Goal: Information Seeking & Learning: Learn about a topic

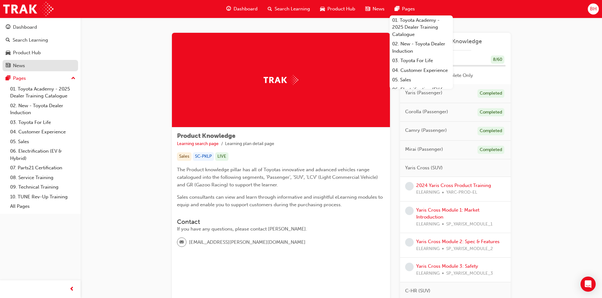
scroll to position [1074, 0]
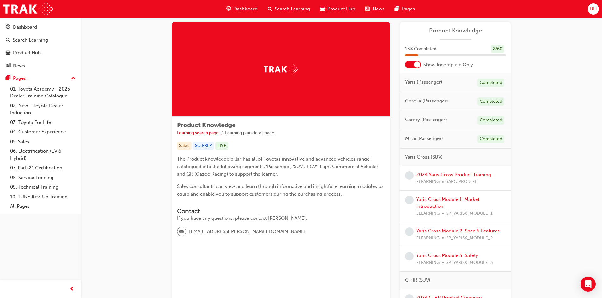
scroll to position [0, 0]
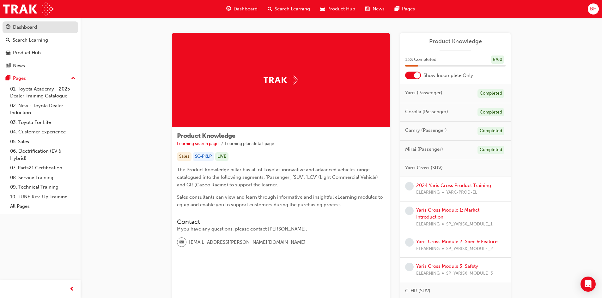
click at [31, 32] on link "Dashboard" at bounding box center [40, 27] width 75 height 12
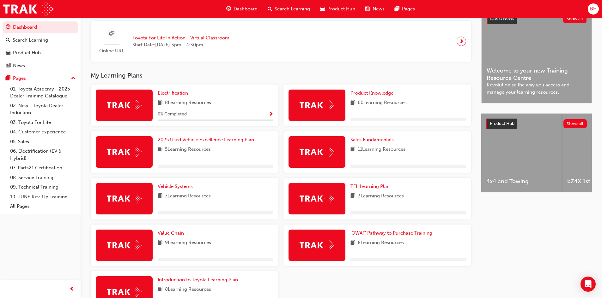
scroll to position [158, 0]
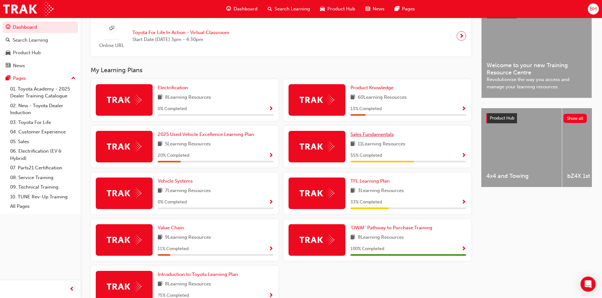
click at [369, 137] on span "Sales Fundamentals" at bounding box center [371, 135] width 43 height 6
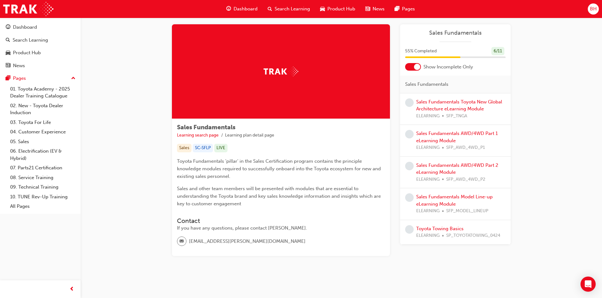
scroll to position [13, 0]
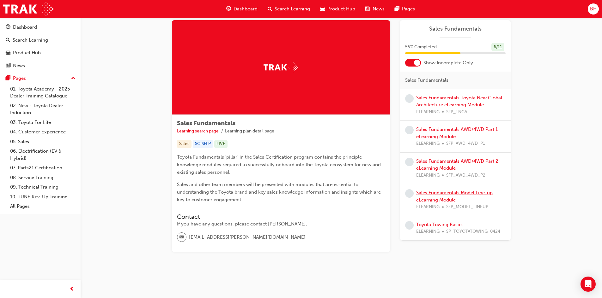
click at [438, 198] on link "Sales Fundamentals Model Line-up eLearning Module" at bounding box center [454, 196] width 76 height 13
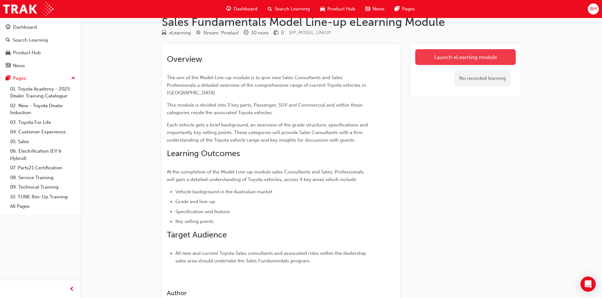
click at [428, 59] on link "Launch eLearning module" at bounding box center [465, 57] width 100 height 16
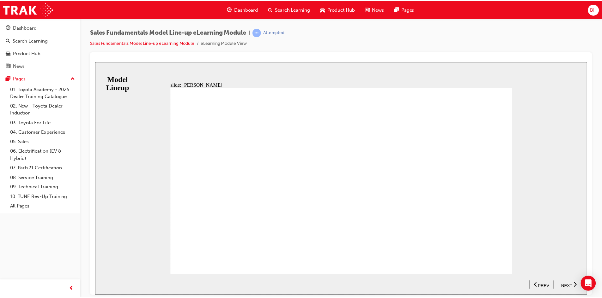
scroll to position [75, 0]
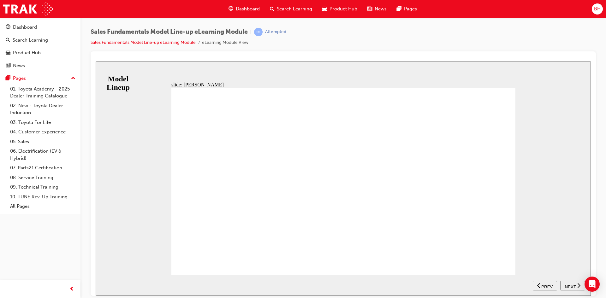
click at [574, 285] on span "NEXT" at bounding box center [570, 287] width 11 height 5
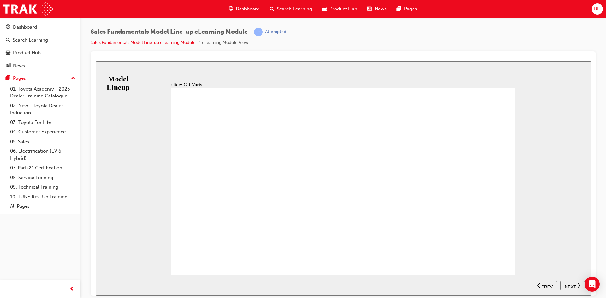
click at [569, 285] on span "NEXT" at bounding box center [570, 287] width 11 height 5
click at [572, 285] on span "NEXT" at bounding box center [570, 287] width 11 height 5
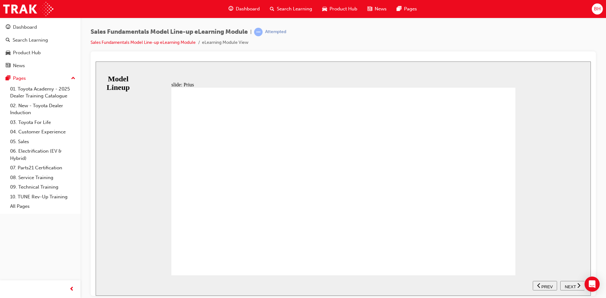
click at [564, 285] on div "NEXT" at bounding box center [573, 286] width 20 height 7
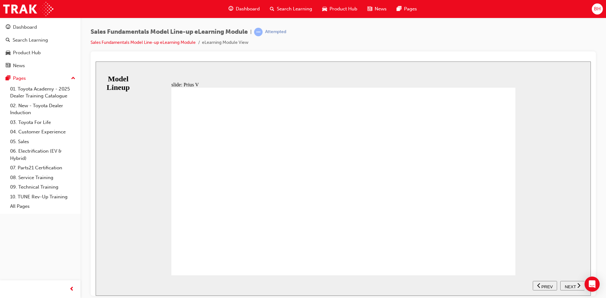
click at [568, 285] on span "NEXT" at bounding box center [570, 287] width 11 height 5
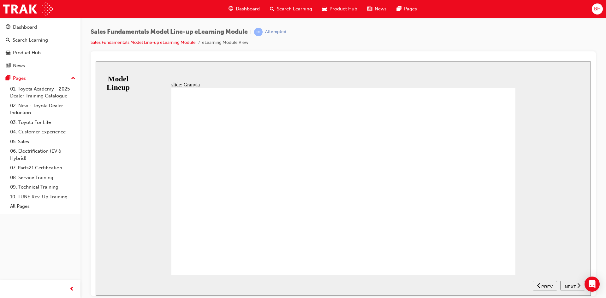
click at [574, 287] on span "NEXT" at bounding box center [570, 287] width 11 height 5
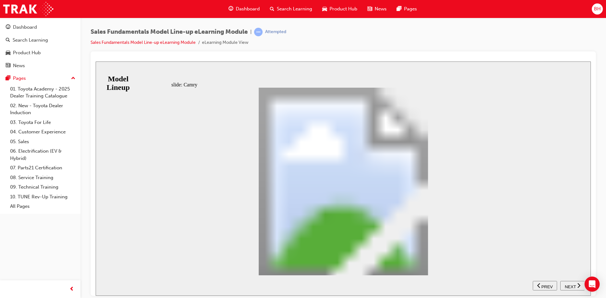
click at [567, 285] on span "NEXT" at bounding box center [570, 287] width 11 height 5
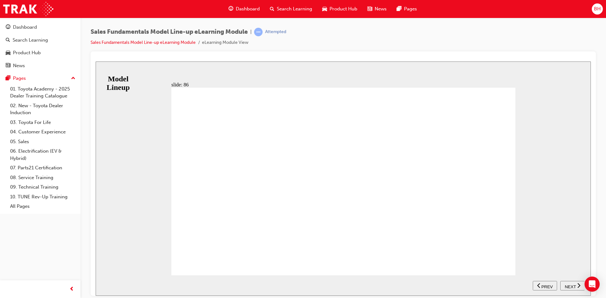
click at [566, 285] on span "NEXT" at bounding box center [570, 287] width 11 height 5
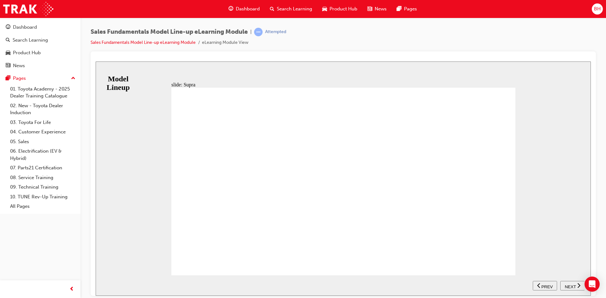
click at [573, 285] on span "NEXT" at bounding box center [570, 287] width 11 height 5
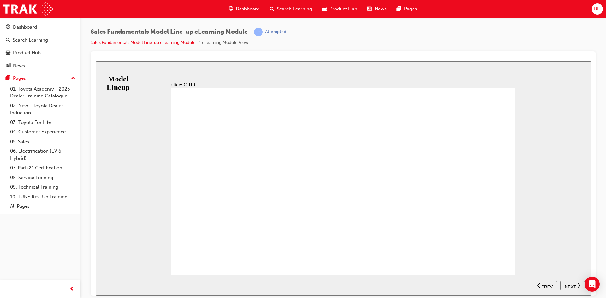
drag, startPoint x: 566, startPoint y: 284, endPoint x: 562, endPoint y: 281, distance: 5.2
click at [566, 285] on span "NEXT" at bounding box center [570, 287] width 11 height 5
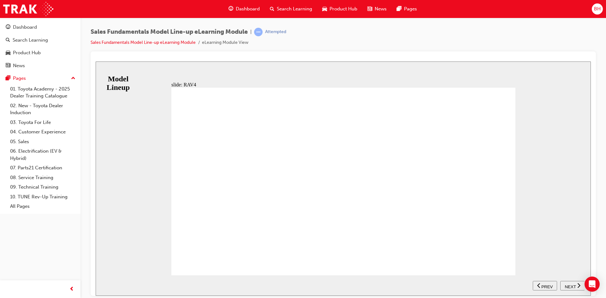
click at [563, 285] on div "NEXT" at bounding box center [573, 286] width 20 height 7
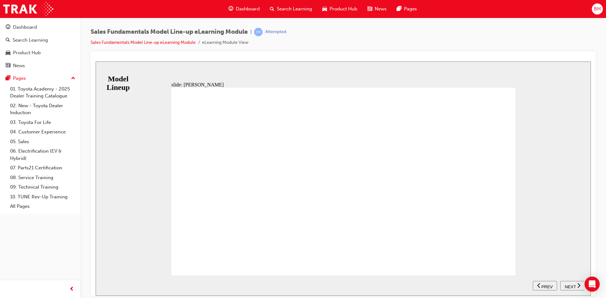
drag, startPoint x: 575, startPoint y: 285, endPoint x: 536, endPoint y: 275, distance: 40.6
click at [572, 285] on span "NEXT" at bounding box center [570, 287] width 11 height 5
click at [575, 286] on span "NEXT" at bounding box center [570, 287] width 11 height 5
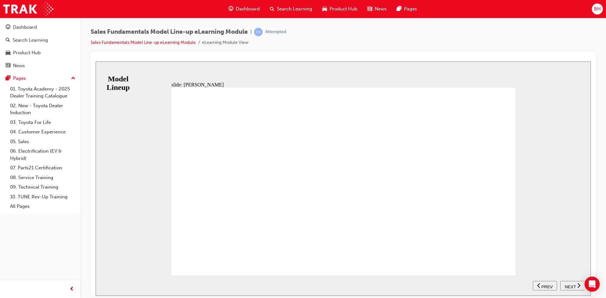
click at [568, 285] on span "NEXT" at bounding box center [570, 287] width 11 height 5
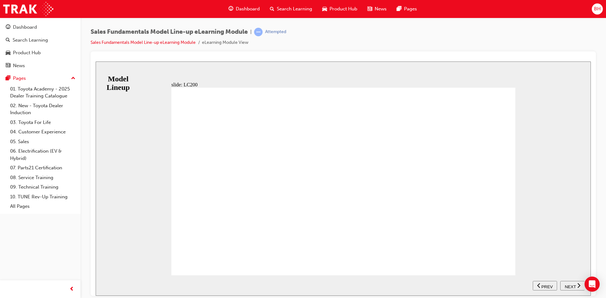
click at [568, 285] on span "NEXT" at bounding box center [570, 287] width 11 height 5
click at [569, 285] on span "previous" at bounding box center [567, 287] width 4 height 5
click at [568, 285] on span "NEXT" at bounding box center [570, 287] width 11 height 5
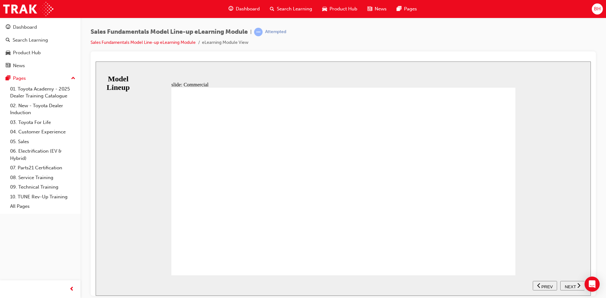
click at [571, 285] on span "NEXT" at bounding box center [570, 287] width 11 height 5
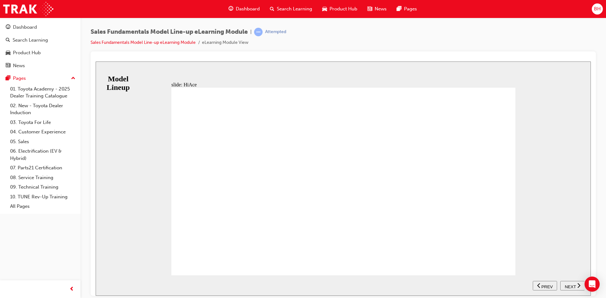
click at [571, 286] on span "NEXT" at bounding box center [570, 287] width 11 height 5
drag, startPoint x: 572, startPoint y: 285, endPoint x: 561, endPoint y: 285, distance: 11.1
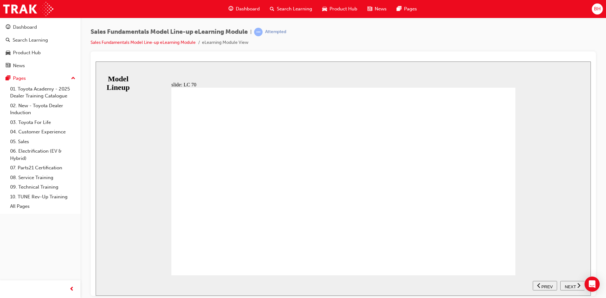
click at [572, 286] on span "NEXT" at bounding box center [570, 287] width 11 height 5
drag, startPoint x: 202, startPoint y: 261, endPoint x: 205, endPoint y: 256, distance: 5.4
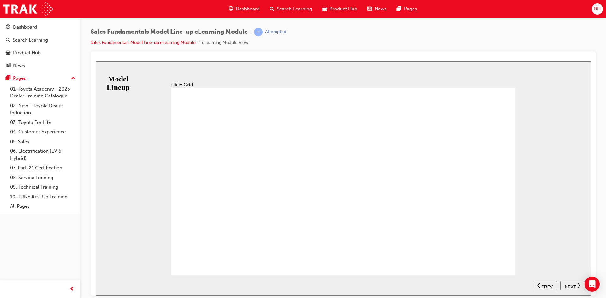
drag, startPoint x: 201, startPoint y: 252, endPoint x: 207, endPoint y: 255, distance: 6.6
drag, startPoint x: 201, startPoint y: 261, endPoint x: 208, endPoint y: 261, distance: 6.7
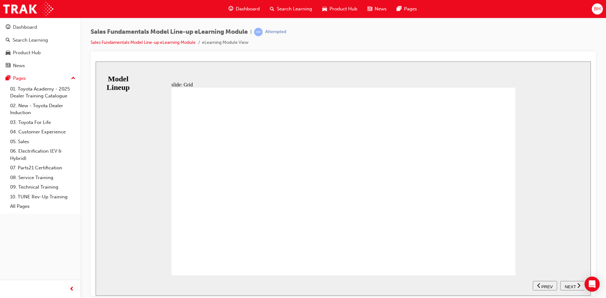
drag, startPoint x: 210, startPoint y: 259, endPoint x: 215, endPoint y: 265, distance: 7.7
type input "12"
click at [570, 285] on span "NEXT" at bounding box center [570, 287] width 11 height 5
click at [571, 285] on span "NEXT" at bounding box center [570, 287] width 11 height 5
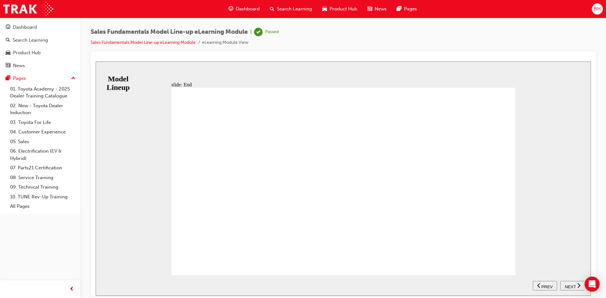
click at [238, 10] on span "Dashboard" at bounding box center [248, 8] width 24 height 7
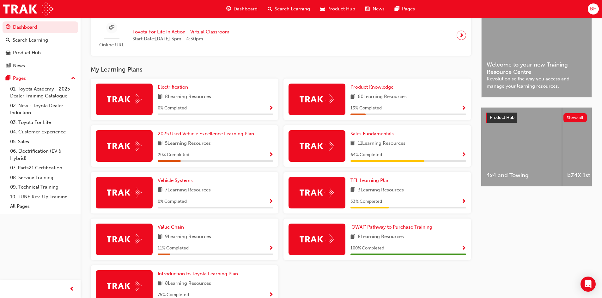
scroll to position [190, 0]
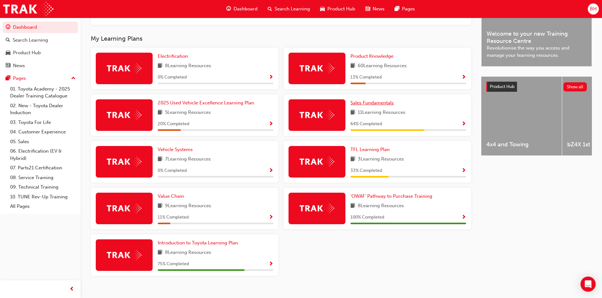
click at [367, 106] on span "Sales Fundamentals" at bounding box center [371, 103] width 43 height 6
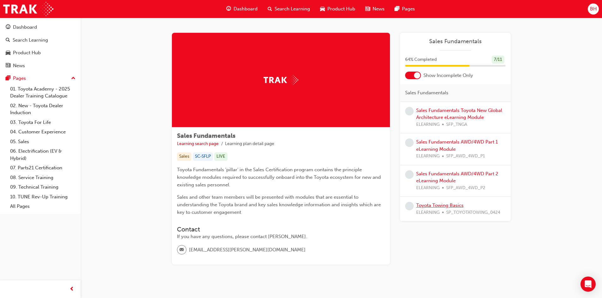
click at [440, 207] on link "Toyota Towing Basics" at bounding box center [439, 206] width 47 height 6
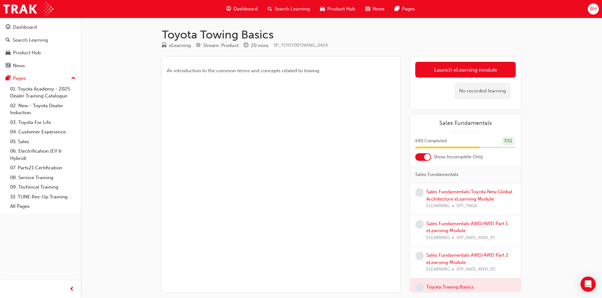
click at [471, 61] on div "Launch eLearning module Learning Plan No recorded learning" at bounding box center [465, 83] width 111 height 53
click at [469, 77] on link "Launch eLearning module" at bounding box center [465, 70] width 100 height 16
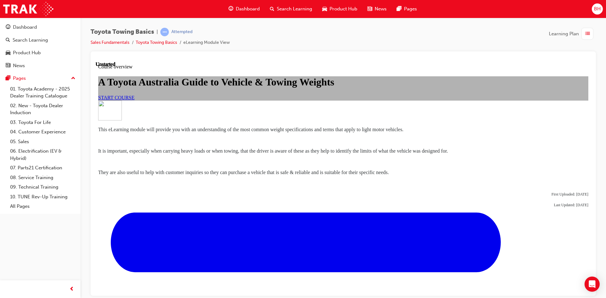
click at [135, 100] on link "START COURSE" at bounding box center [116, 97] width 36 height 5
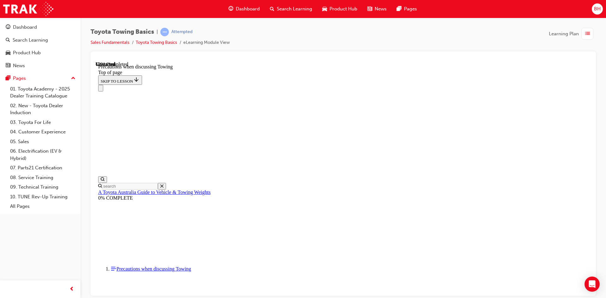
scroll to position [399, 0]
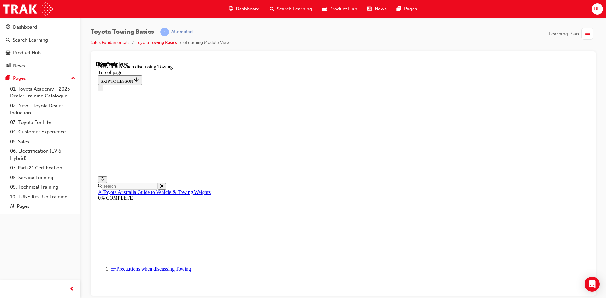
drag, startPoint x: 397, startPoint y: 284, endPoint x: 382, endPoint y: 287, distance: 15.6
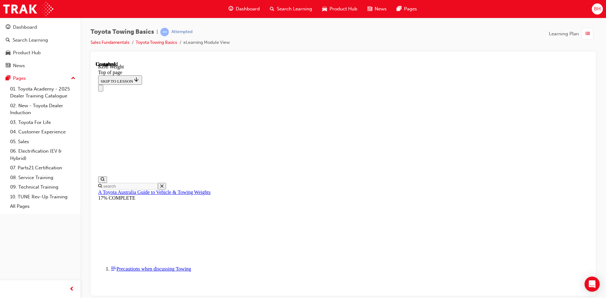
scroll to position [214, 0]
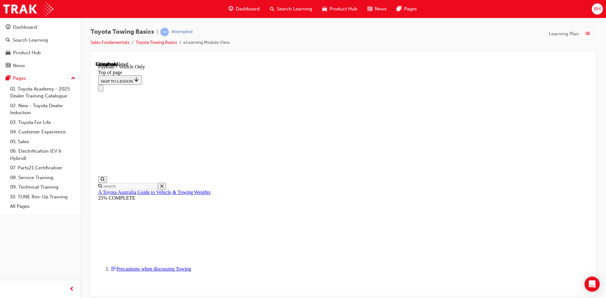
drag, startPoint x: 205, startPoint y: 7253, endPoint x: 249, endPoint y: 7253, distance: 43.9
drag, startPoint x: 260, startPoint y: 7253, endPoint x: 248, endPoint y: 7253, distance: 11.7
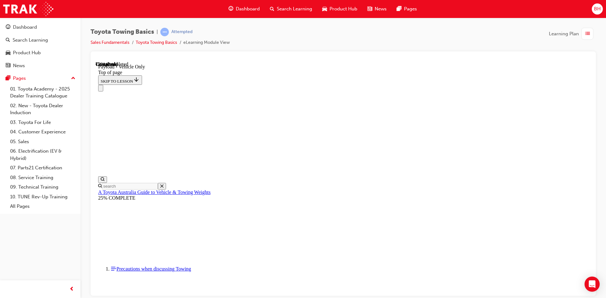
type input "2035"
type input "0"
drag, startPoint x: 267, startPoint y: 7282, endPoint x: 261, endPoint y: 7284, distance: 6.0
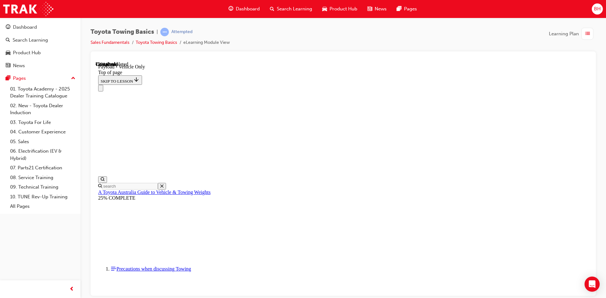
type input "0"
type input "150"
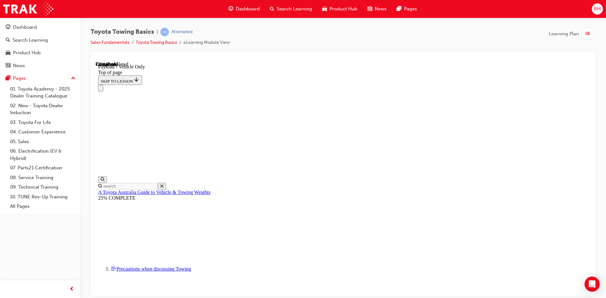
drag, startPoint x: 273, startPoint y: 7251, endPoint x: 269, endPoint y: 7257, distance: 7.5
type input "2"
type input "3050"
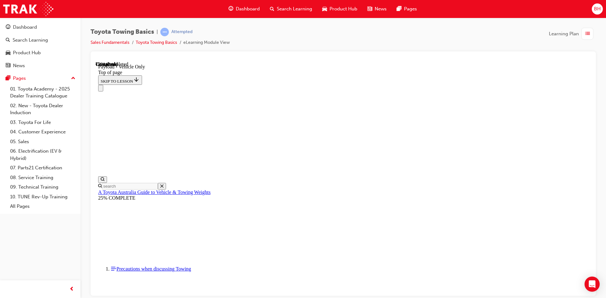
type input "2035"
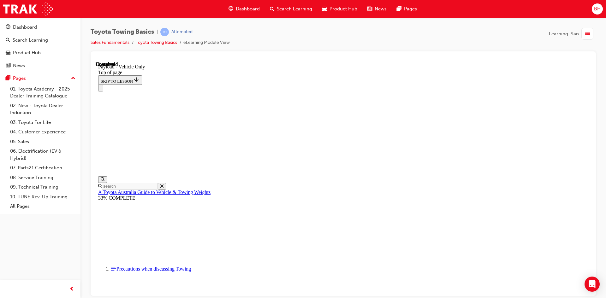
scroll to position [857, 0]
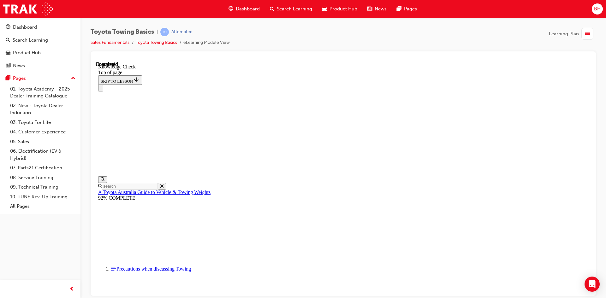
scroll to position [109, 0]
drag, startPoint x: 193, startPoint y: 6856, endPoint x: 317, endPoint y: 6704, distance: 195.9
drag, startPoint x: 183, startPoint y: 6852, endPoint x: 224, endPoint y: 6744, distance: 115.5
drag, startPoint x: 183, startPoint y: 6854, endPoint x: 171, endPoint y: 6827, distance: 29.7
drag, startPoint x: 189, startPoint y: 6852, endPoint x: 176, endPoint y: 6819, distance: 35.7
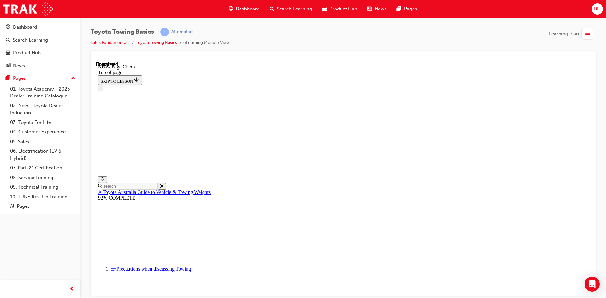
drag, startPoint x: 180, startPoint y: 6853, endPoint x: 166, endPoint y: 6824, distance: 32.2
drag, startPoint x: 178, startPoint y: 6847, endPoint x: 382, endPoint y: 6794, distance: 210.8
drag, startPoint x: 178, startPoint y: 6851, endPoint x: 334, endPoint y: 6815, distance: 160.4
drag, startPoint x: 183, startPoint y: 6853, endPoint x: 279, endPoint y: 6781, distance: 120.5
drag, startPoint x: 190, startPoint y: 6854, endPoint x: 165, endPoint y: 6826, distance: 37.8
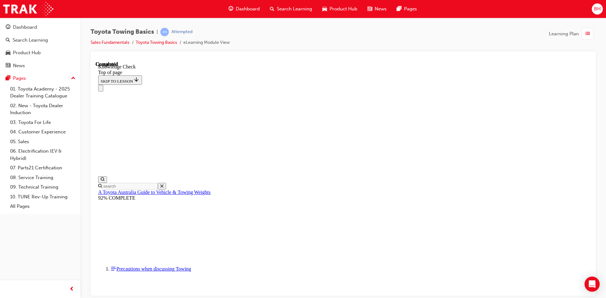
drag, startPoint x: 184, startPoint y: 6851, endPoint x: 229, endPoint y: 6687, distance: 169.9
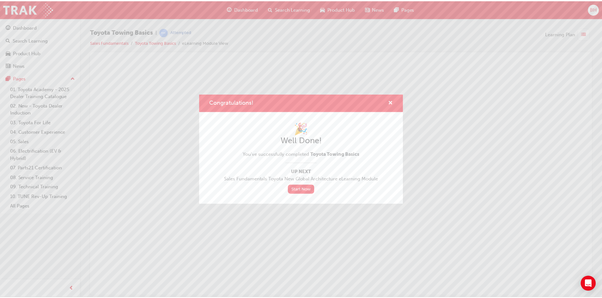
scroll to position [0, 0]
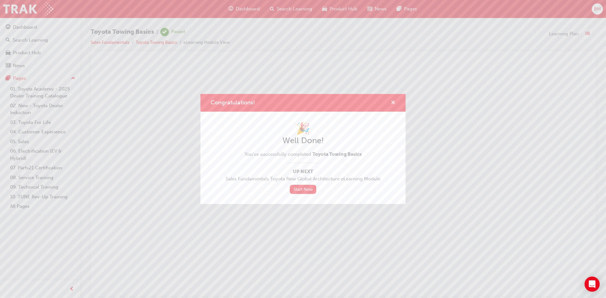
click at [394, 105] on span "cross-icon" at bounding box center [393, 103] width 5 height 6
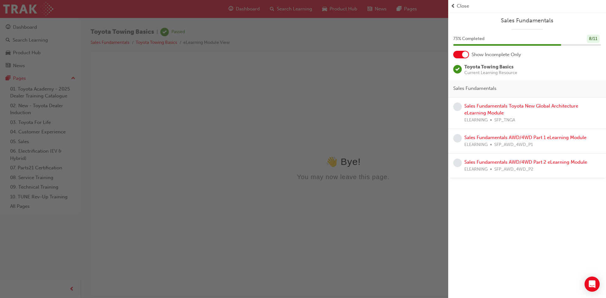
click at [355, 83] on div "button" at bounding box center [224, 149] width 449 height 298
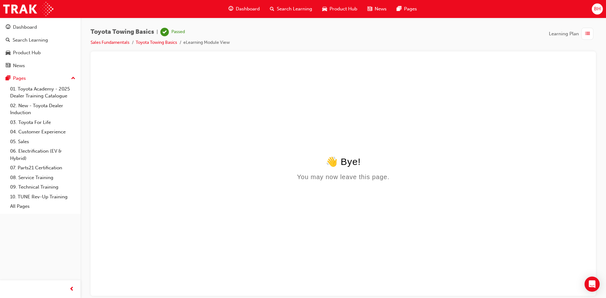
click at [244, 8] on span "Dashboard" at bounding box center [248, 8] width 24 height 7
